Goal: Ask a question

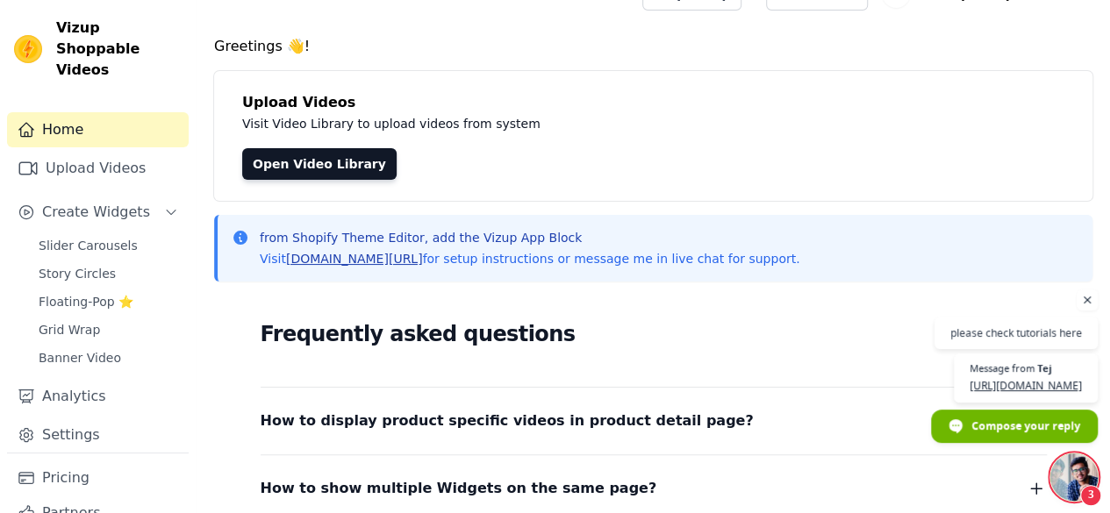
scroll to position [19, 0]
click at [322, 259] on link "[DOMAIN_NAME][URL]" at bounding box center [354, 259] width 137 height 14
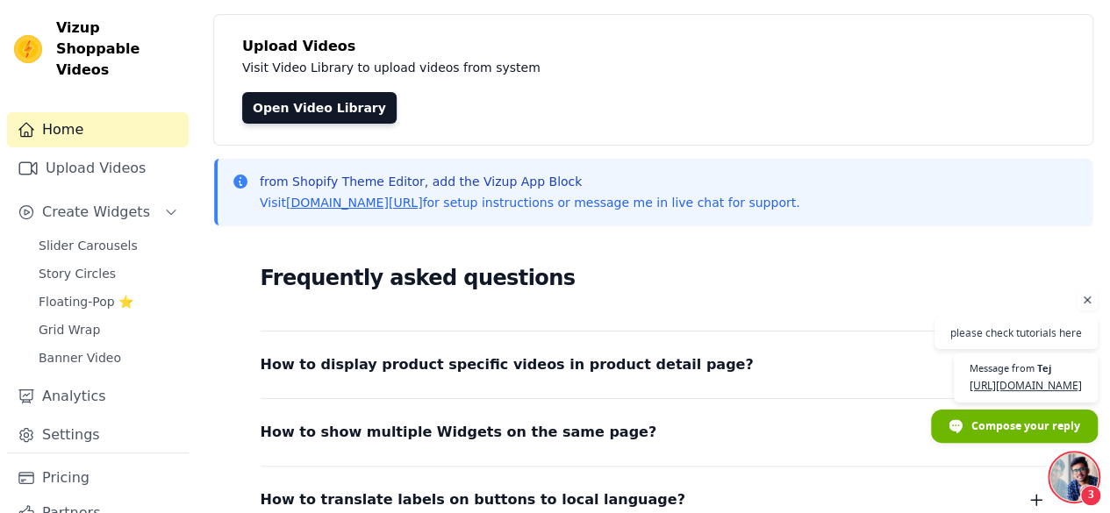
scroll to position [35, 0]
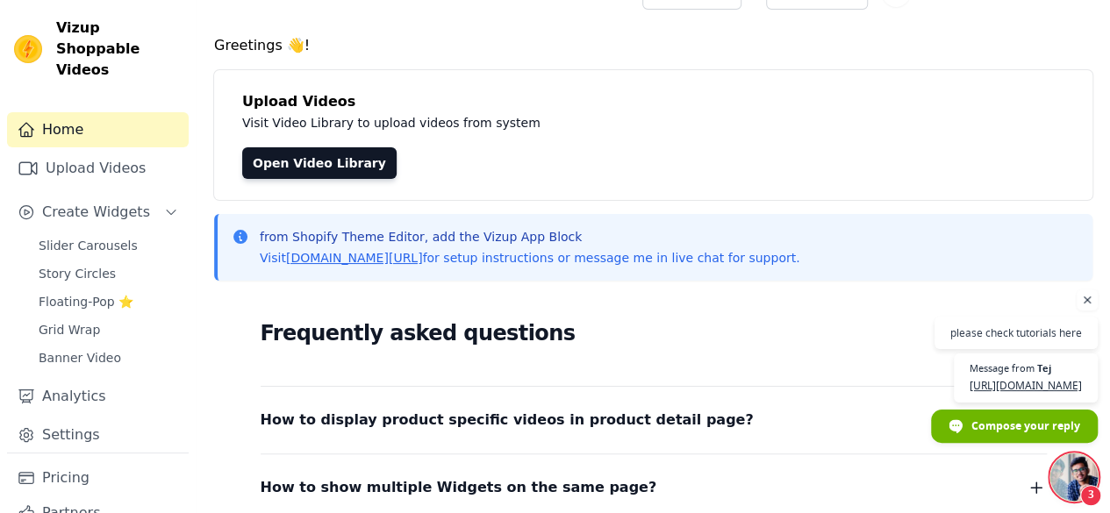
click at [1066, 488] on span "Open chat" at bounding box center [1074, 477] width 47 height 47
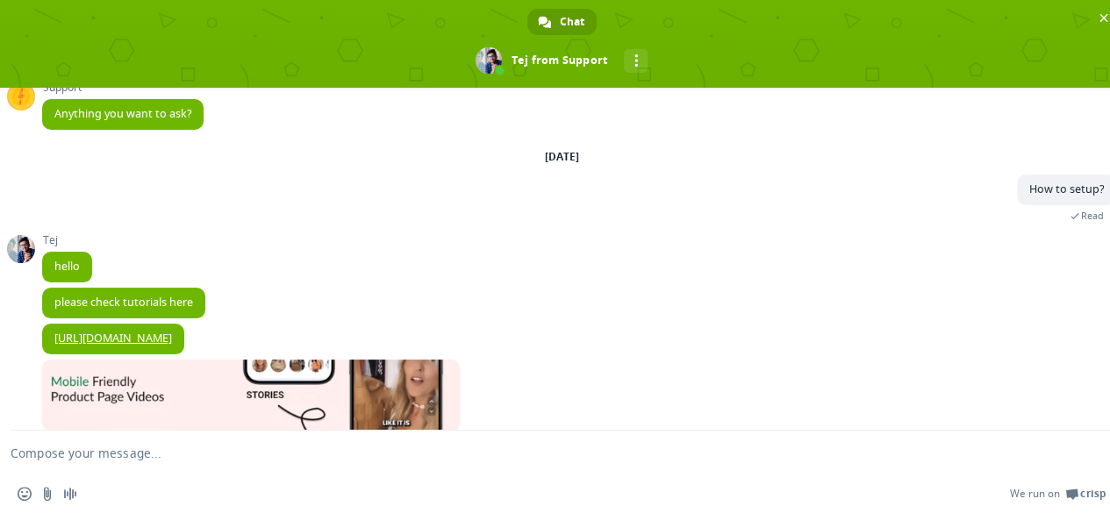
scroll to position [76, 0]
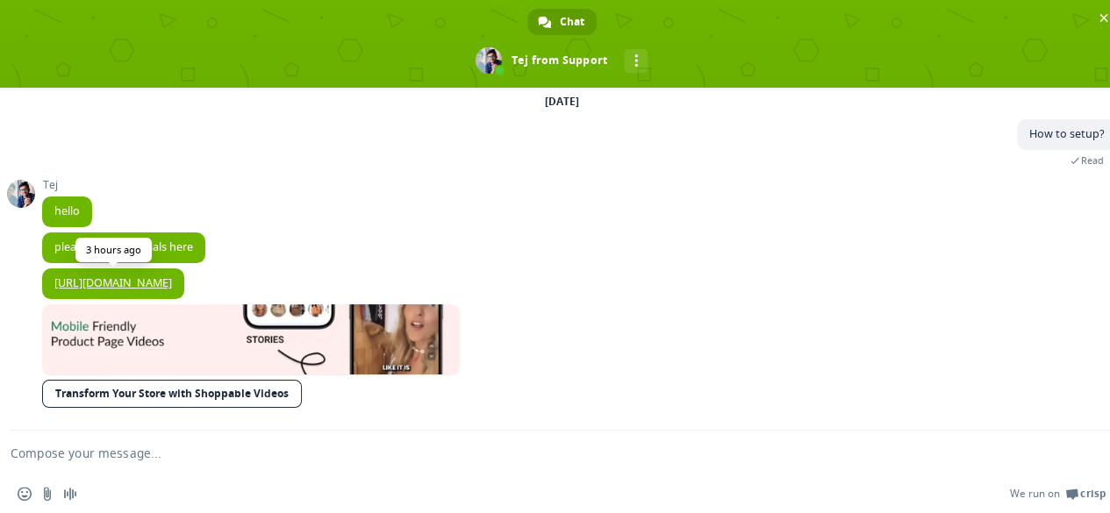
click at [172, 287] on link "[URL][DOMAIN_NAME]" at bounding box center [113, 283] width 118 height 15
click at [183, 394] on link "Transform Your Store with Shoppable Videos" at bounding box center [172, 394] width 260 height 28
click at [242, 384] on link "Transform Your Store with Shoppable Videos" at bounding box center [172, 394] width 260 height 28
click at [174, 463] on textarea "Compose your message..." at bounding box center [541, 453] width 1060 height 44
type textarea "T"
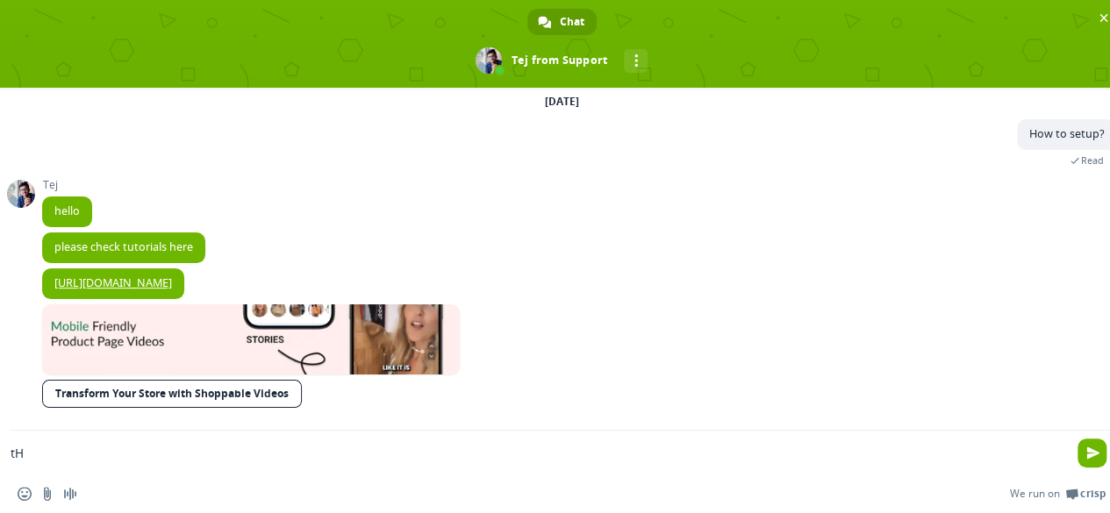
type textarea "t"
type textarea "There are many options"
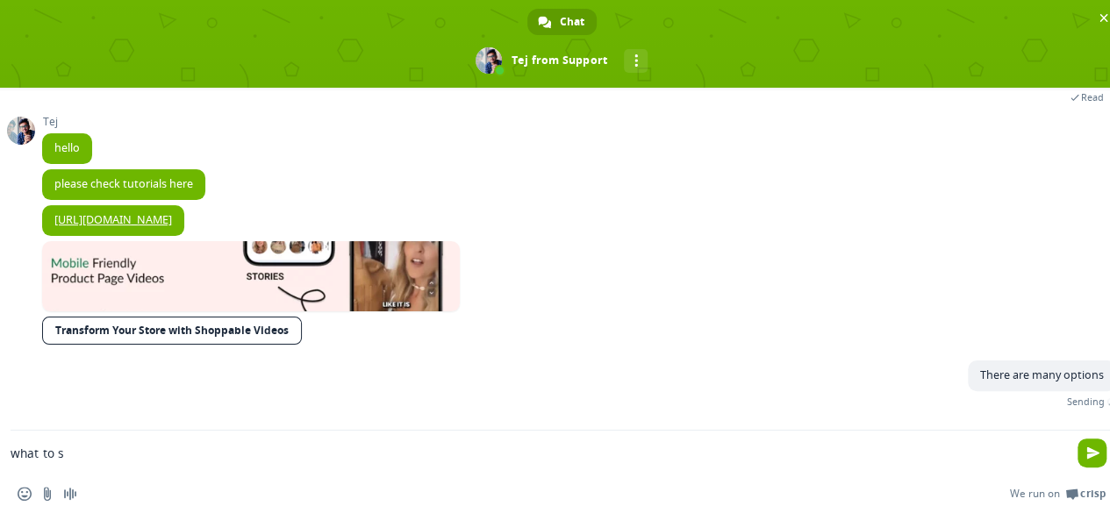
scroll to position [119, 0]
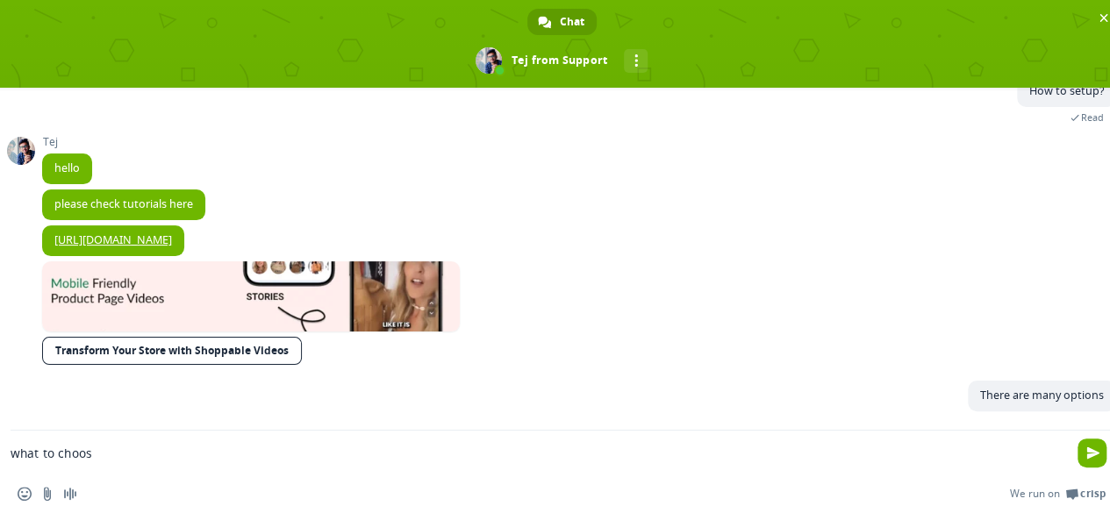
type textarea "what to choose"
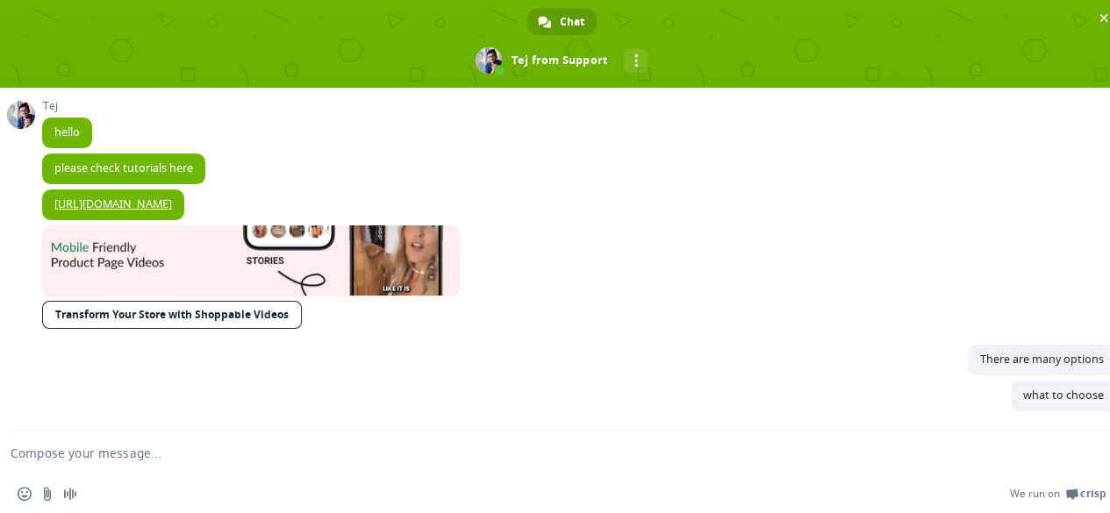
scroll to position [156, 0]
type textarea "?"
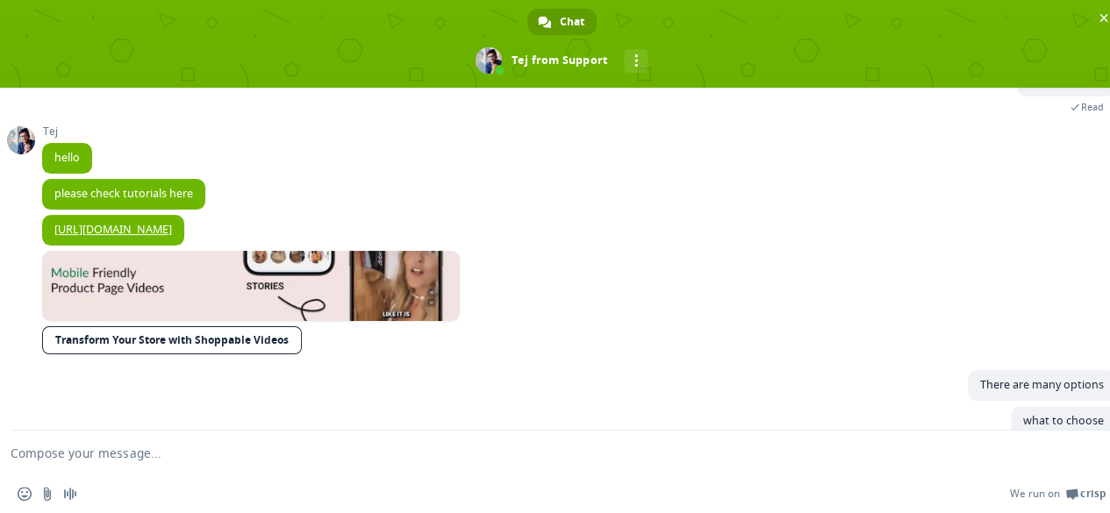
scroll to position [132, 0]
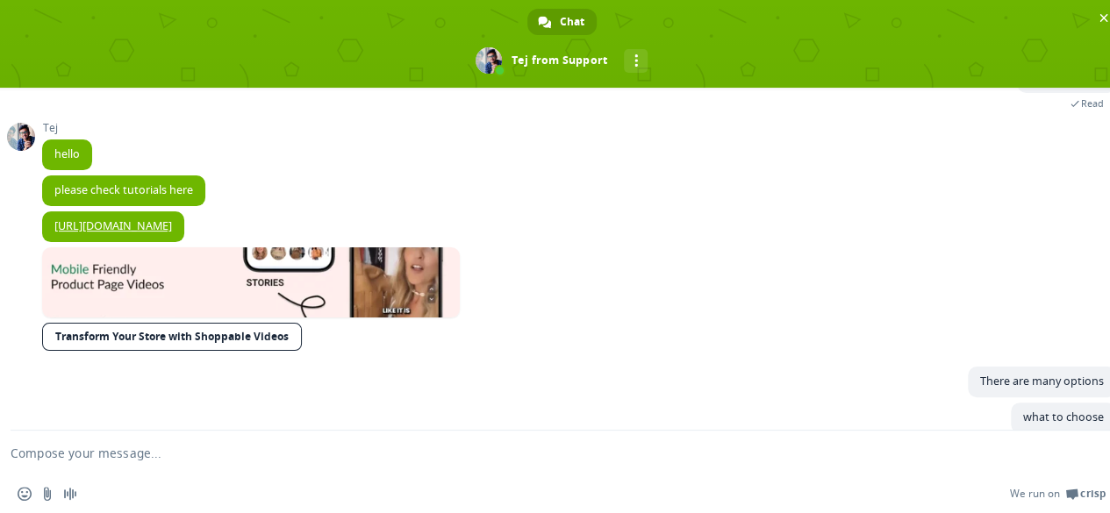
drag, startPoint x: 28, startPoint y: 350, endPoint x: 302, endPoint y: 347, distance: 273.9
click at [302, 347] on div "Support Anything you want to ask? Monday, 25 August How to setup? 13 hours ago …" at bounding box center [562, 259] width 1124 height 343
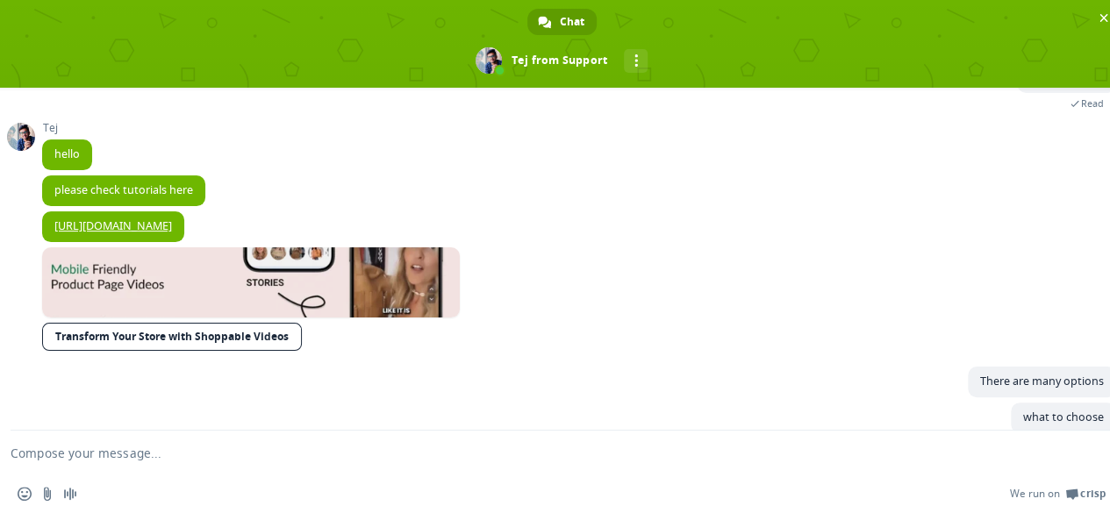
drag, startPoint x: 302, startPoint y: 347, endPoint x: 218, endPoint y: 289, distance: 102.3
click at [218, 289] on span "Transform Your Store with Shoppable Videos" at bounding box center [251, 301] width 418 height 107
click at [218, 289] on link at bounding box center [251, 283] width 418 height 70
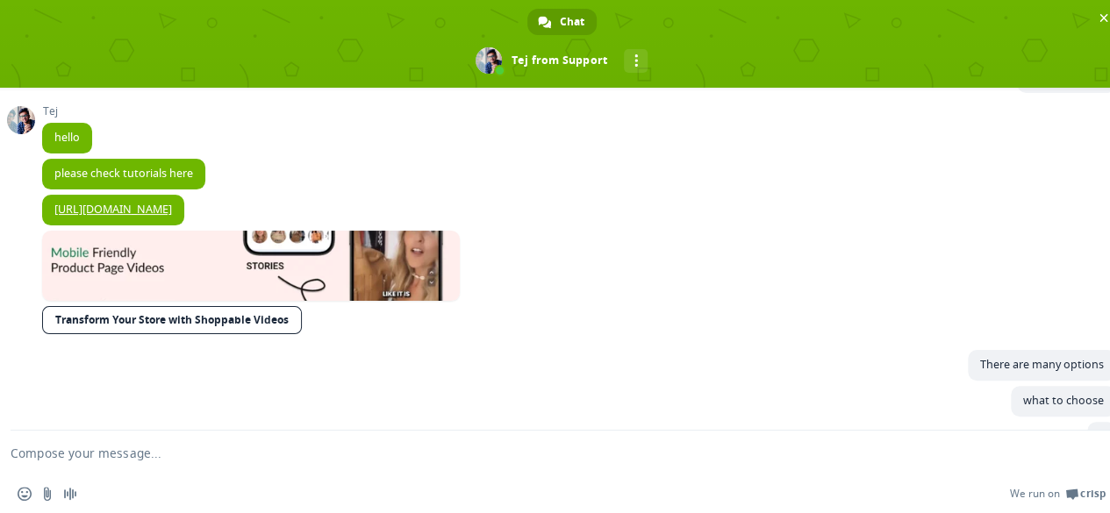
scroll to position [193, 0]
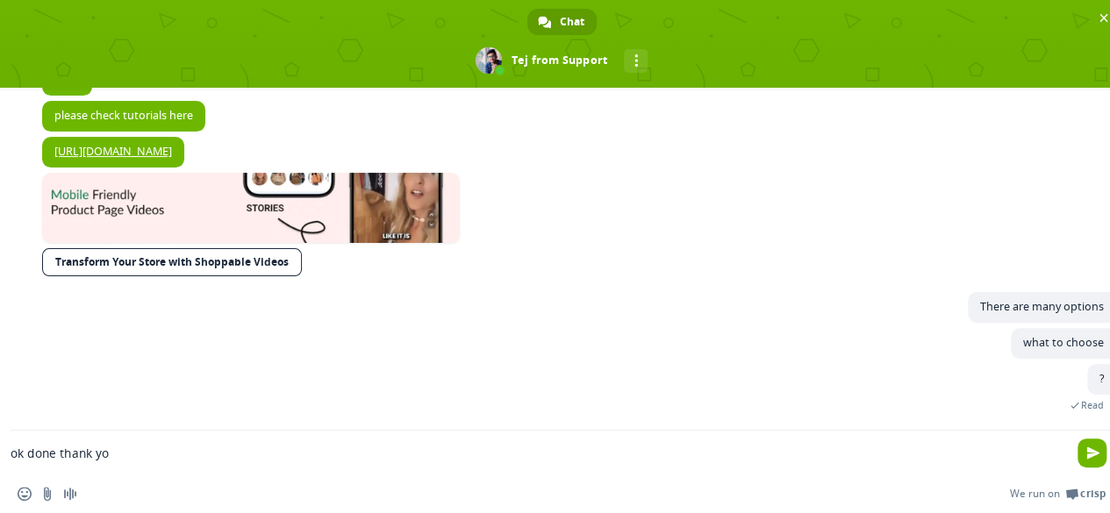
type textarea "ok done thank you"
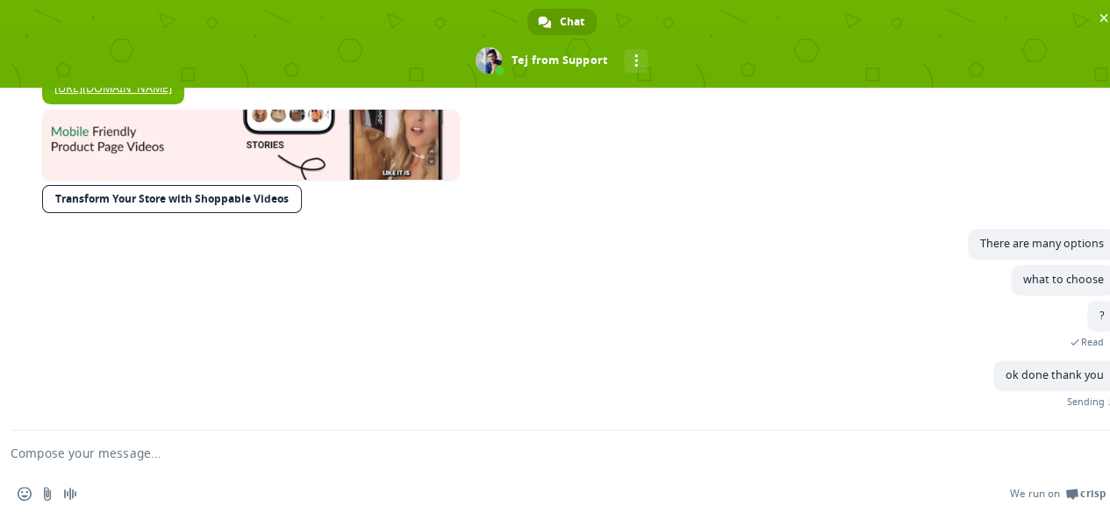
scroll to position [212, 0]
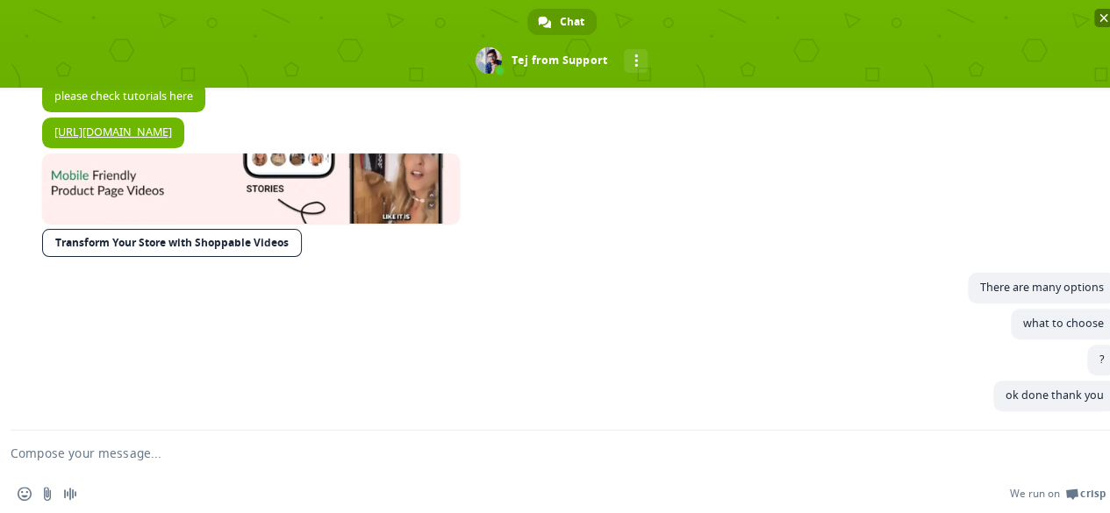
click at [1101, 16] on span "Close chat" at bounding box center [1104, 17] width 9 height 11
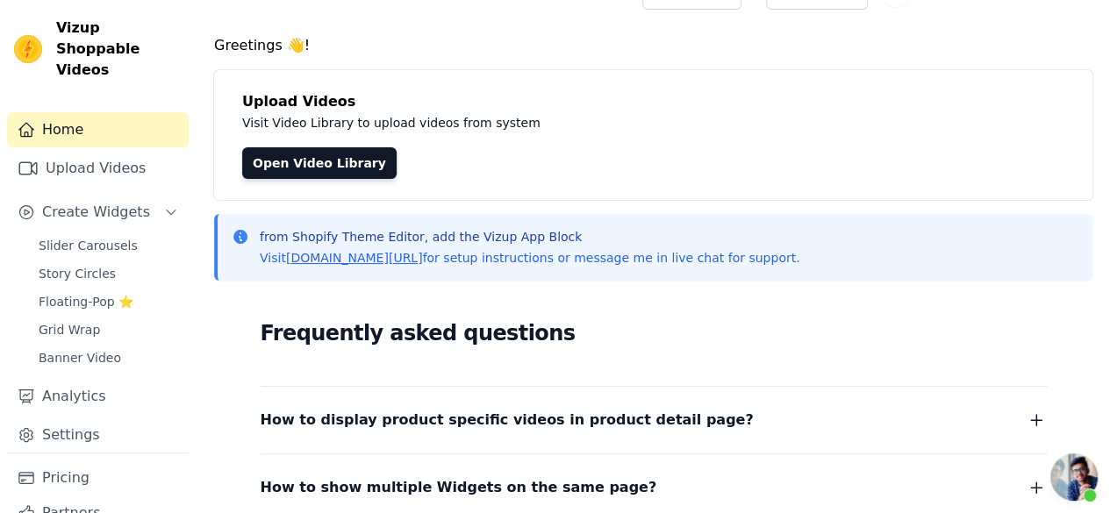
scroll to position [0, 0]
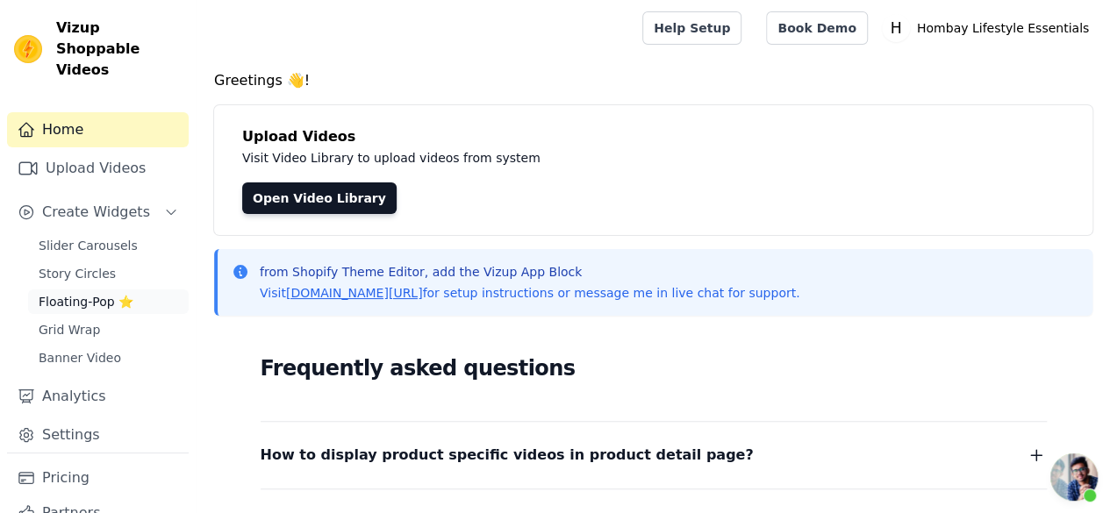
click at [97, 293] on span "Floating-Pop ⭐" at bounding box center [86, 302] width 95 height 18
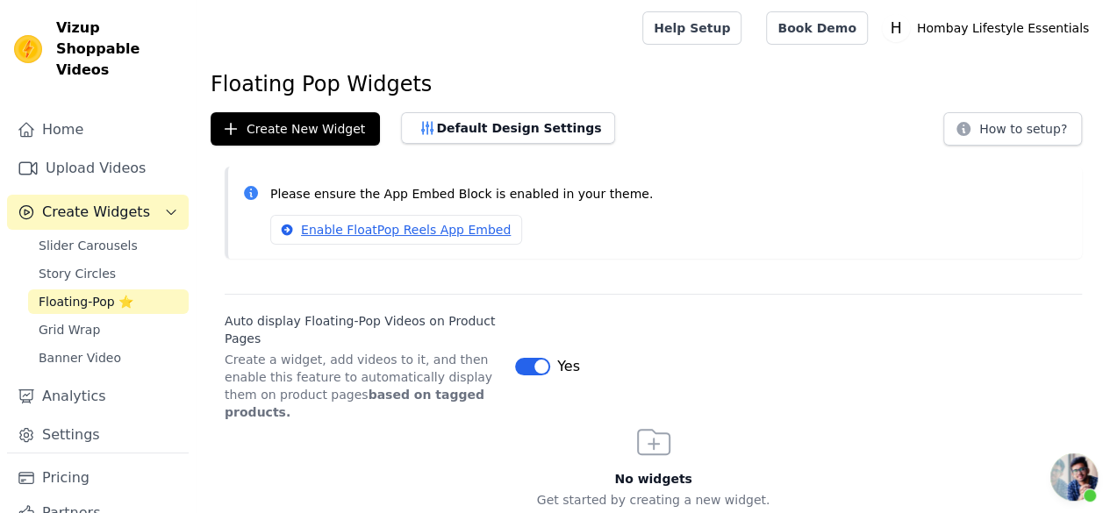
scroll to position [212, 0]
